Goal: Information Seeking & Learning: Learn about a topic

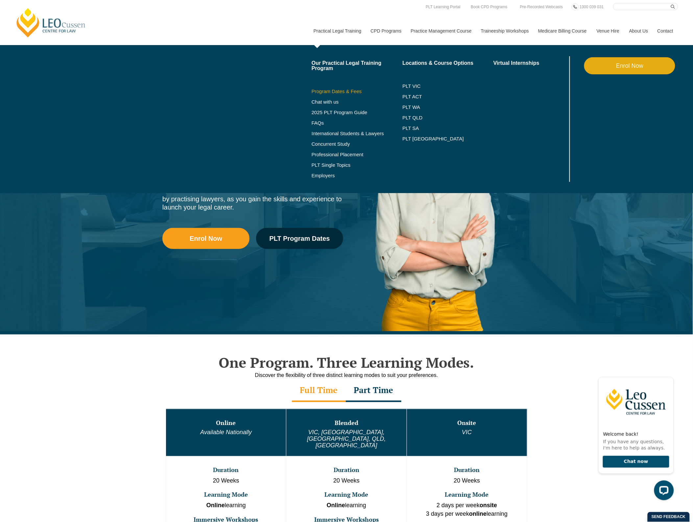
click at [333, 91] on link "Program Dates & Fees" at bounding box center [357, 91] width 91 height 5
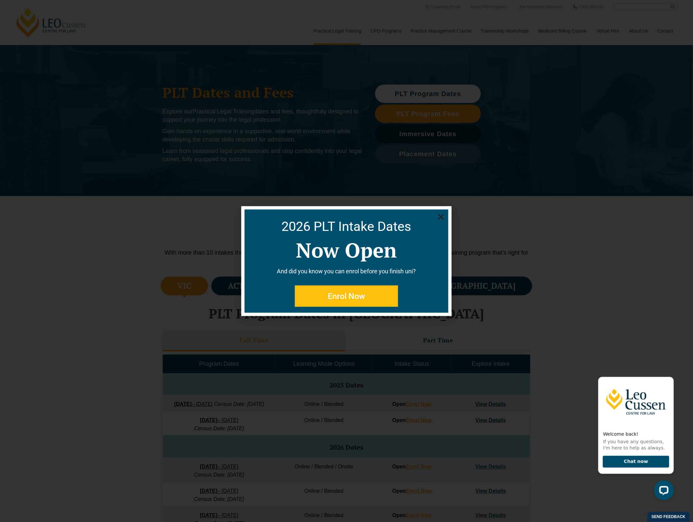
click at [407, 260] on div "2026 PLT Intake Dates Now Open And did you know you can enrol before you finish…" at bounding box center [347, 261] width 204 height 103
